Goal: Transaction & Acquisition: Purchase product/service

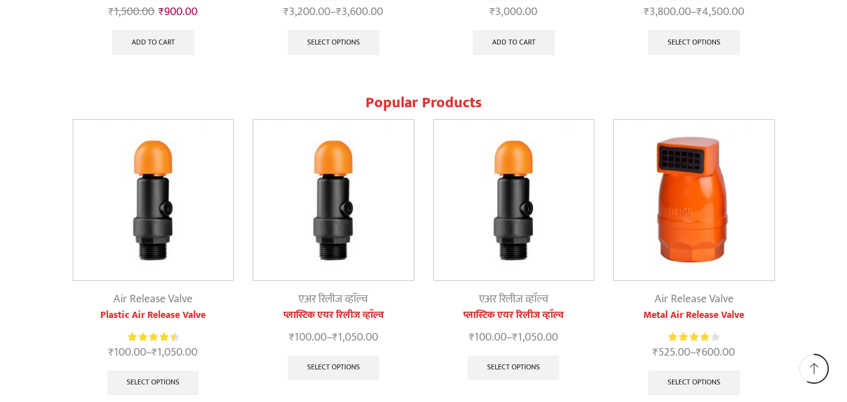
scroll to position [1429, 0]
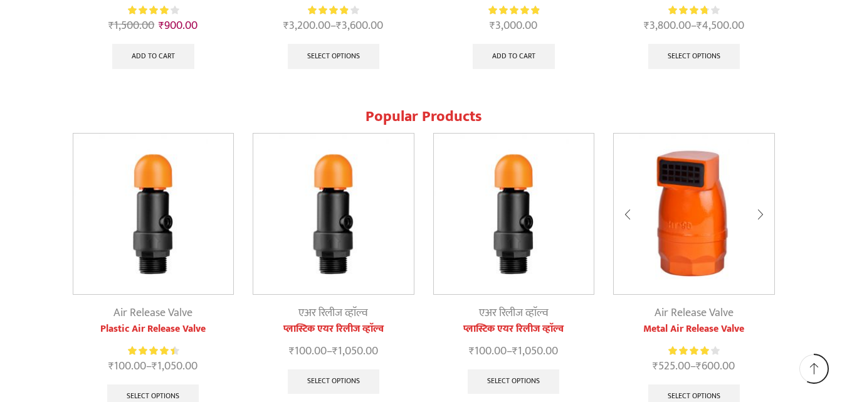
click at [661, 248] on img at bounding box center [694, 214] width 161 height 161
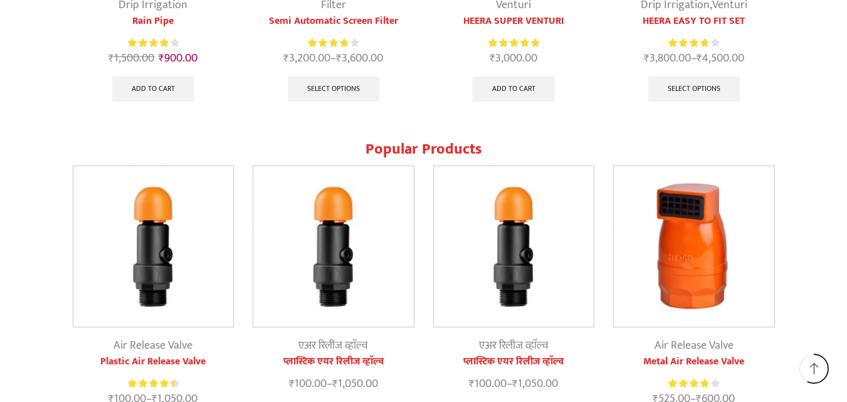
scroll to position [1366, 0]
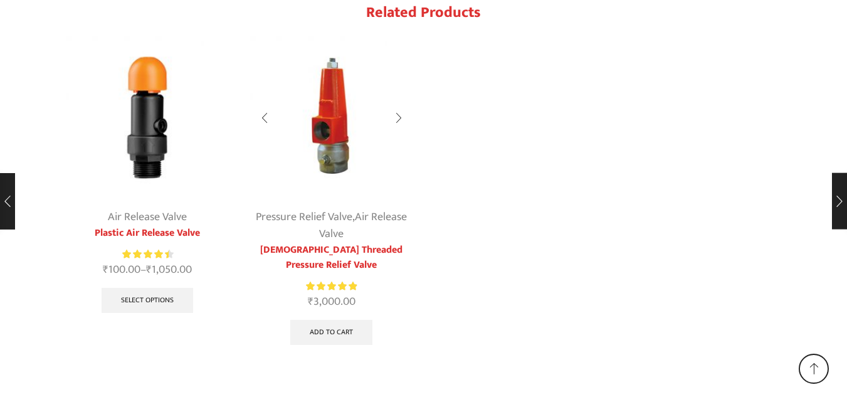
scroll to position [2496, 0]
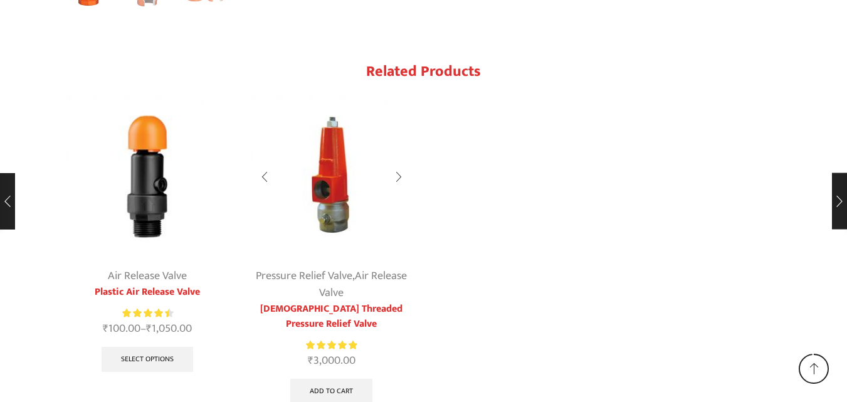
click at [323, 140] on img "2 / 2" at bounding box center [331, 176] width 163 height 163
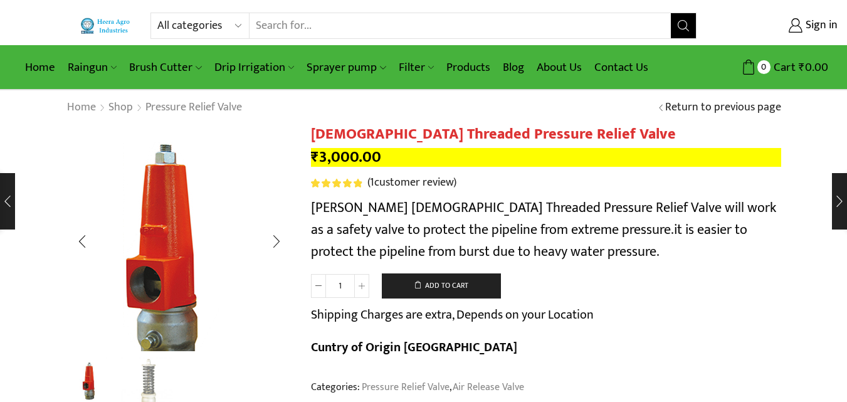
click at [216, 187] on img "1 / 2" at bounding box center [165, 259] width 314 height 314
